Goal: Information Seeking & Learning: Learn about a topic

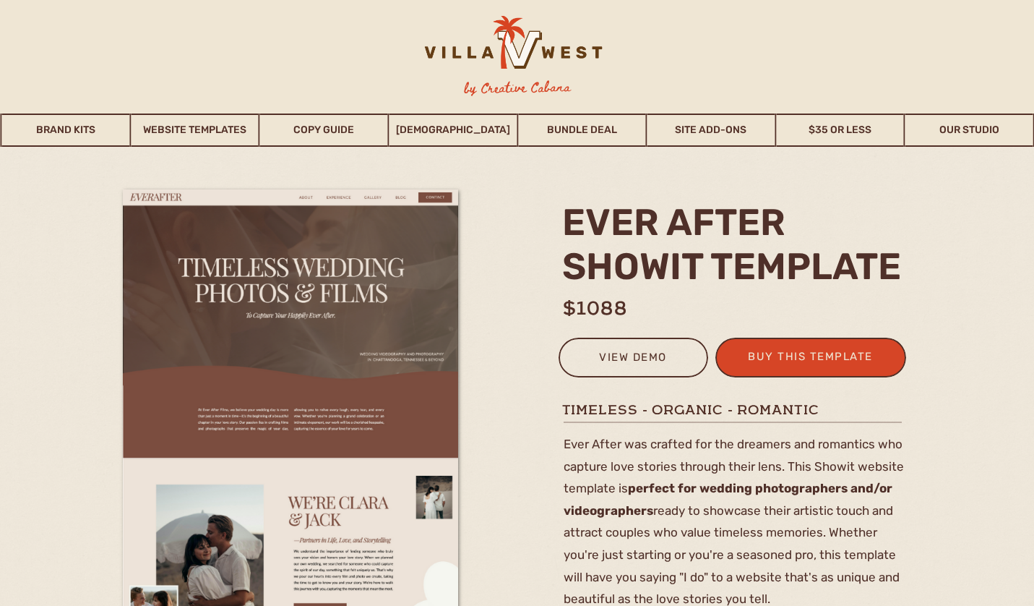
scroll to position [83, 0]
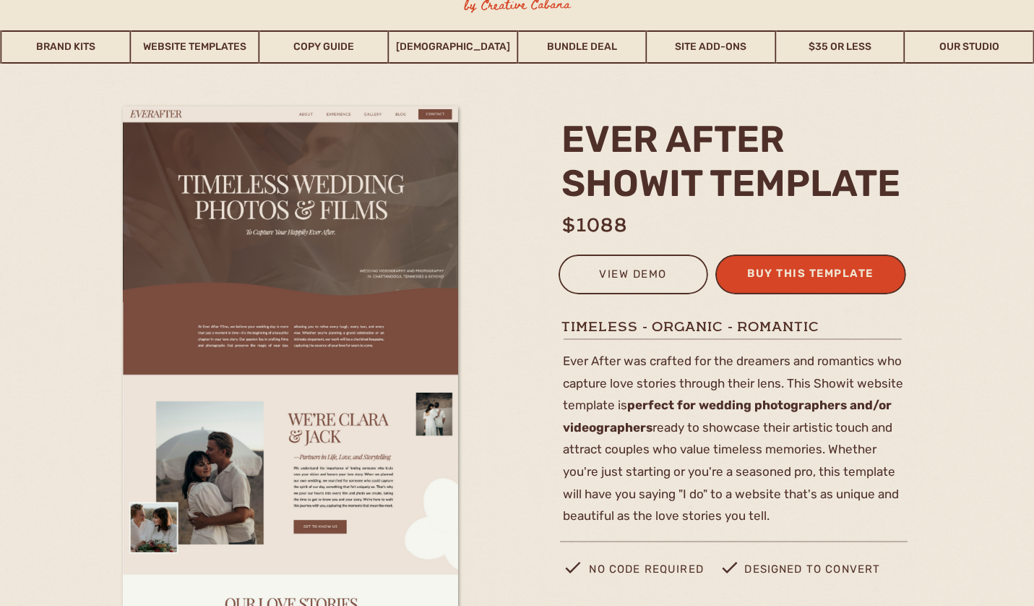
click at [780, 279] on div "buy this template" at bounding box center [811, 276] width 142 height 24
click at [633, 275] on div "view demo" at bounding box center [633, 277] width 131 height 24
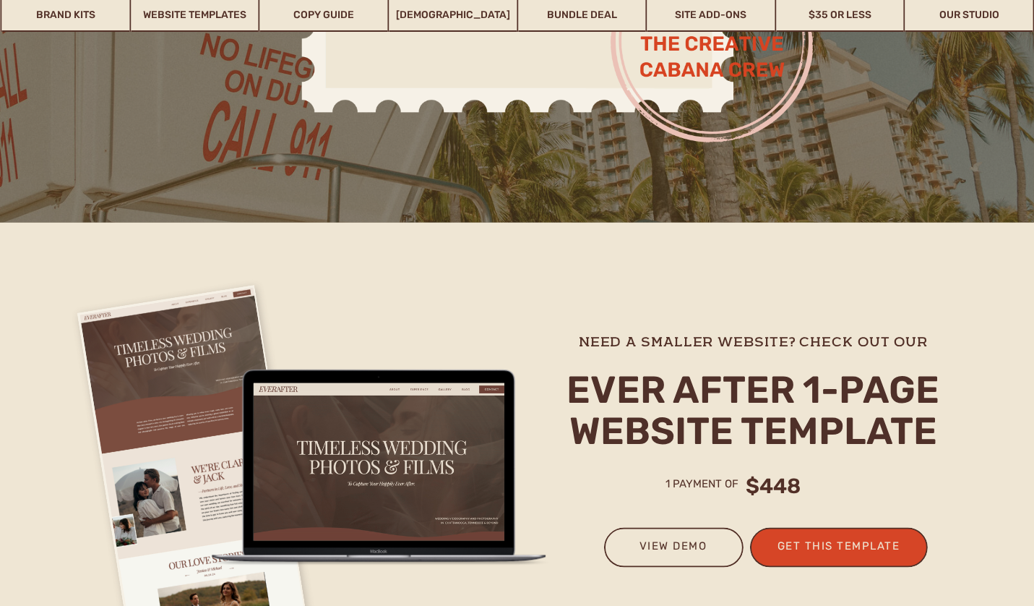
scroll to position [3488, 0]
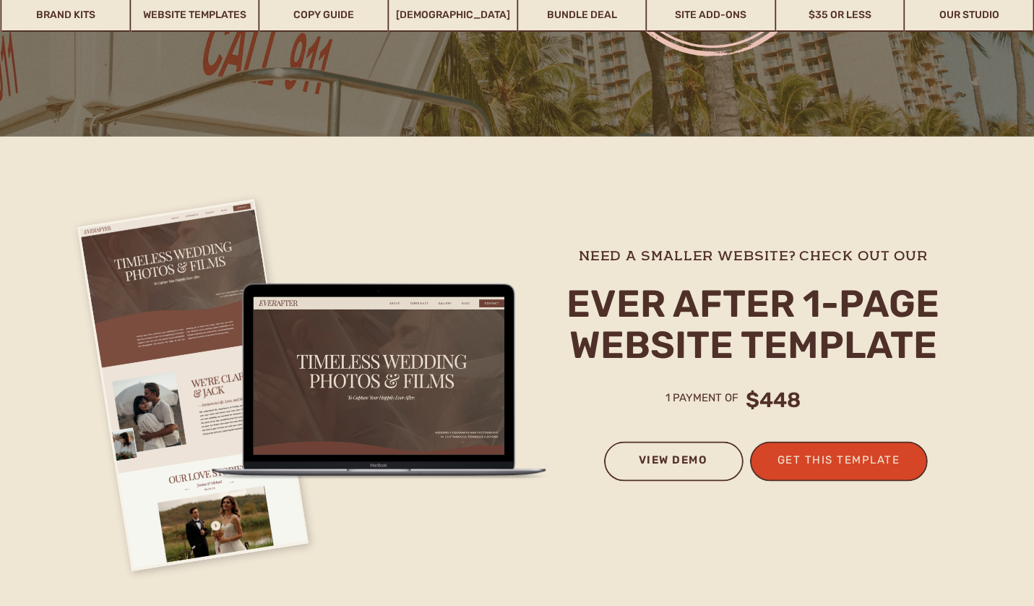
click at [678, 456] on h3 "view demo" at bounding box center [674, 465] width 110 height 31
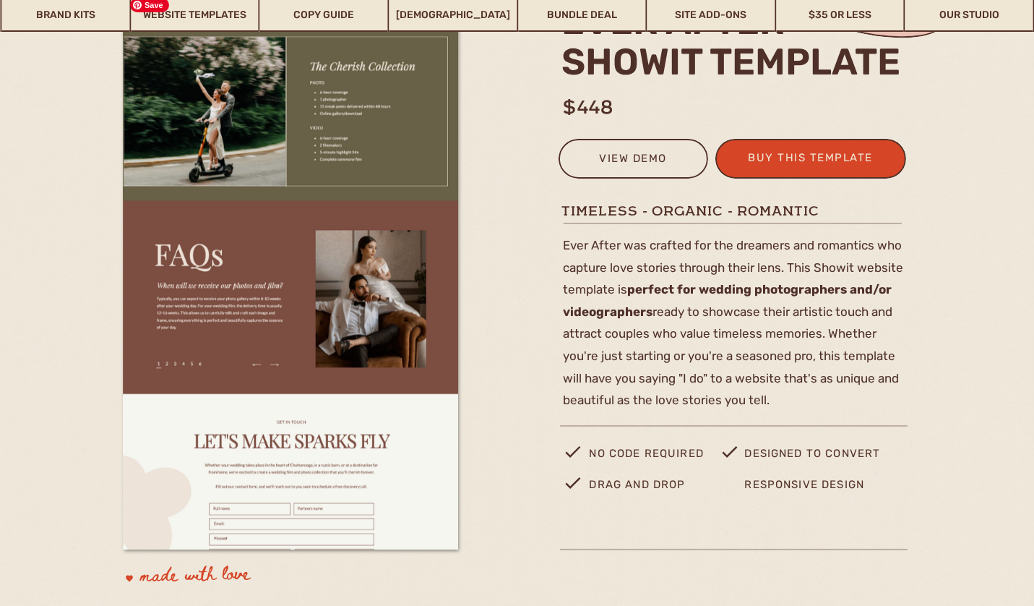
scroll to position [200, 0]
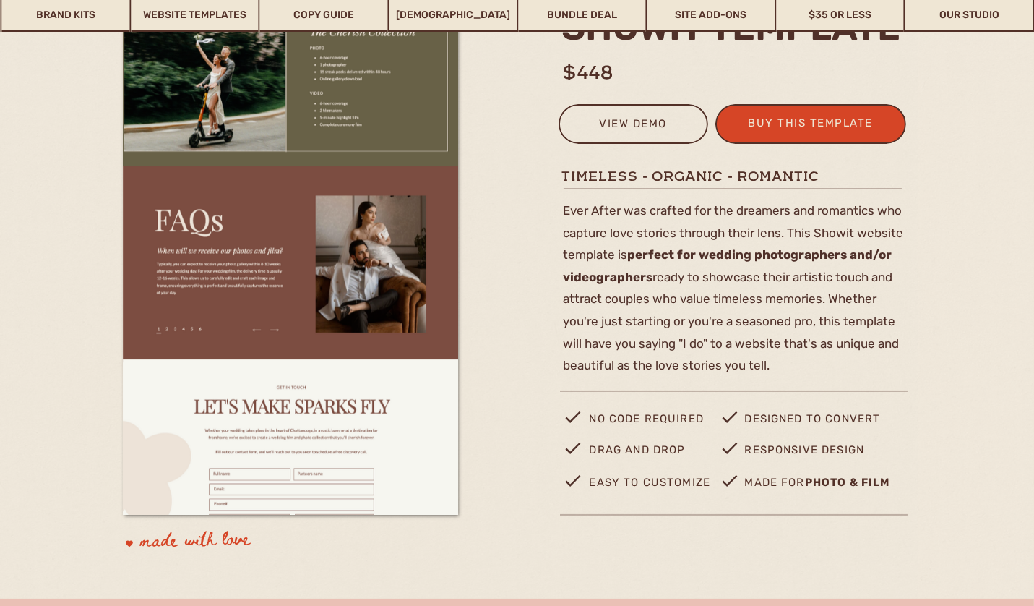
scroll to position [229, 0]
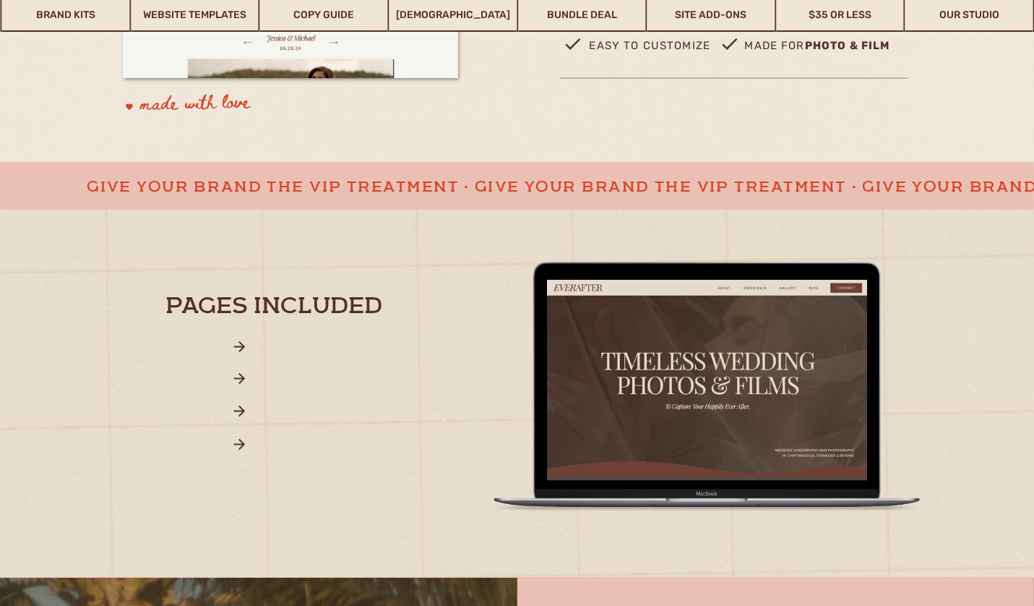
scroll to position [677, 0]
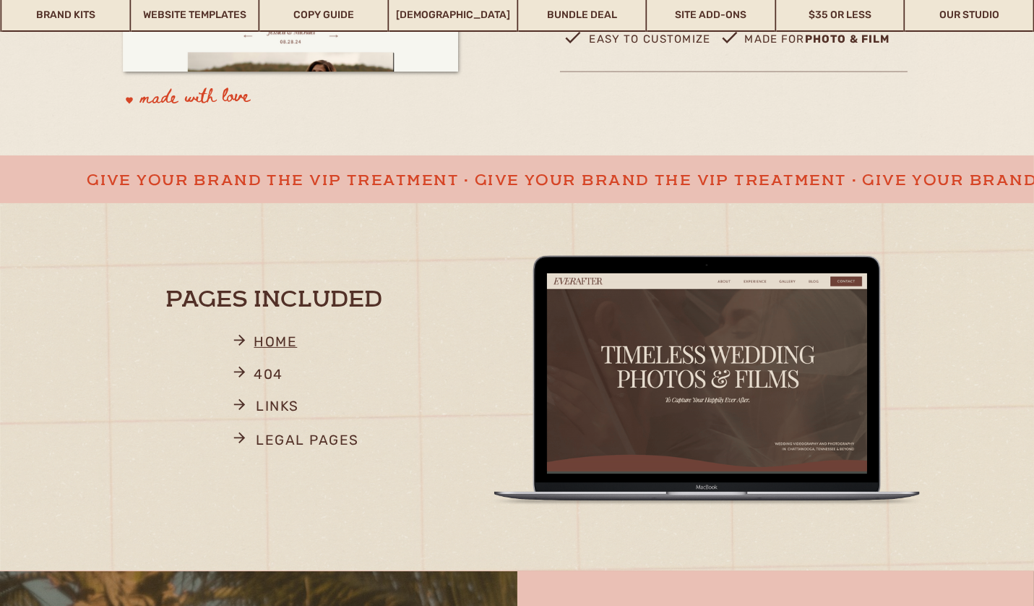
click at [276, 340] on p "home" at bounding box center [327, 344] width 146 height 28
